Goal: Find specific page/section: Find specific page/section

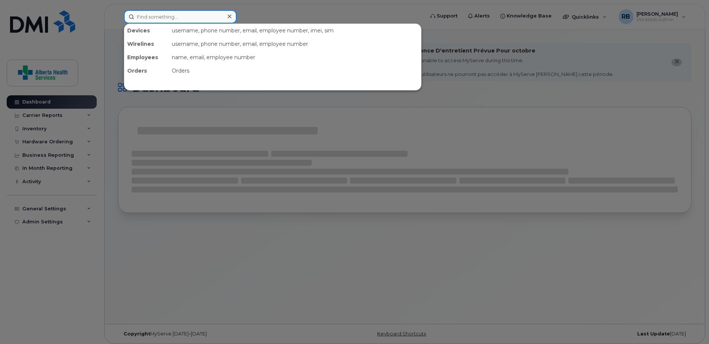
click at [176, 17] on input at bounding box center [180, 16] width 113 height 13
paste input "7809023805"
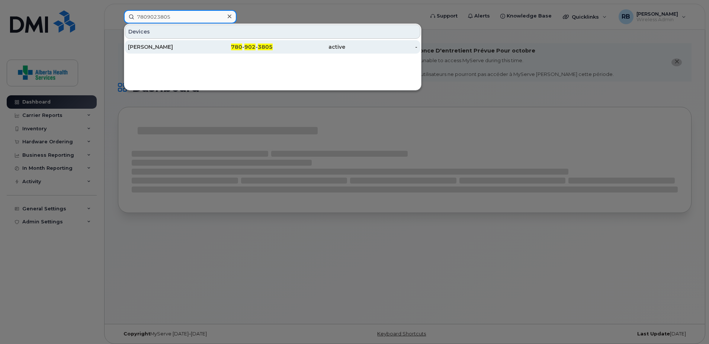
type input "7809023805"
click at [239, 52] on div "780 - 902 - 3805" at bounding box center [237, 46] width 73 height 13
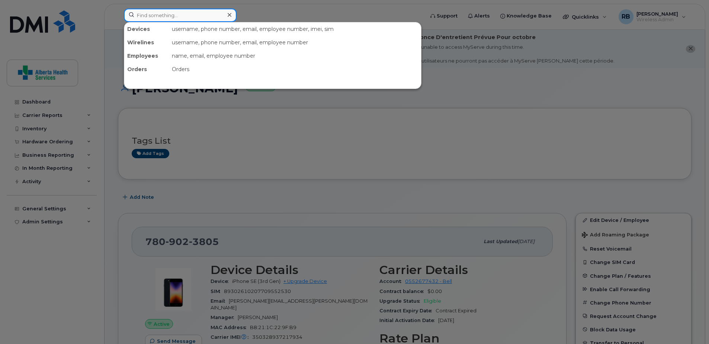
click at [172, 12] on input at bounding box center [180, 15] width 113 height 13
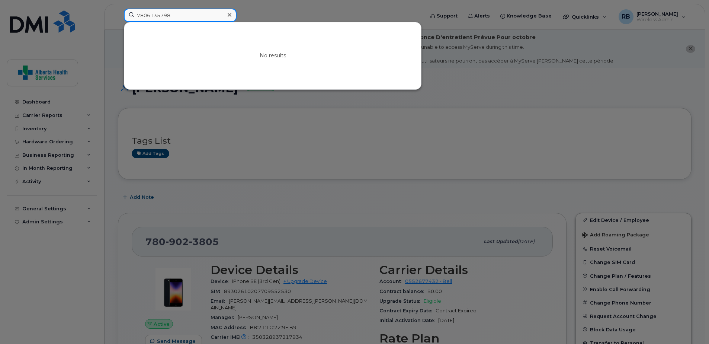
drag, startPoint x: 176, startPoint y: 17, endPoint x: 47, endPoint y: 28, distance: 129.6
click at [118, 25] on div "7806135798 No results" at bounding box center [271, 17] width 307 height 16
paste input "356462107609101"
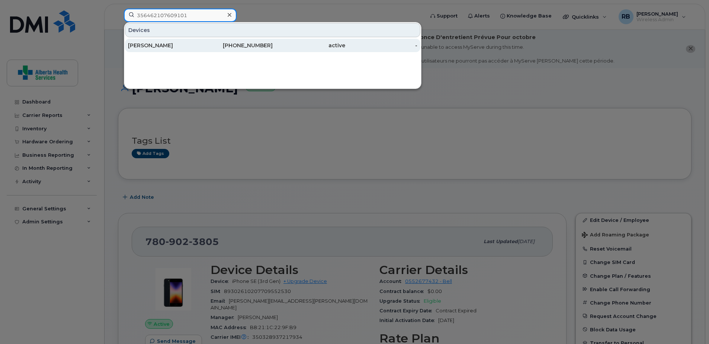
type input "356462107609101"
click at [219, 40] on div "780-616-3894" at bounding box center [237, 45] width 73 height 13
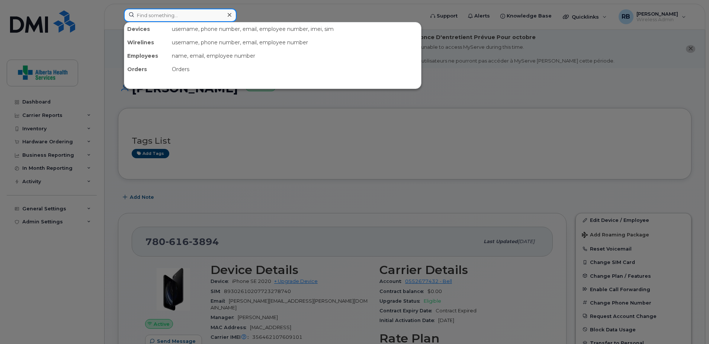
click at [173, 18] on input at bounding box center [180, 15] width 113 height 13
paste input "[PHONE_NUMBER]"
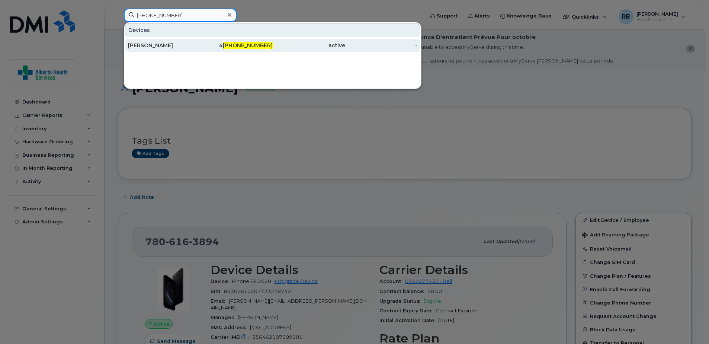
type input "[PHONE_NUMBER]"
click at [143, 45] on div "[PERSON_NAME]" at bounding box center [164, 45] width 73 height 7
